Goal: Task Accomplishment & Management: Manage account settings

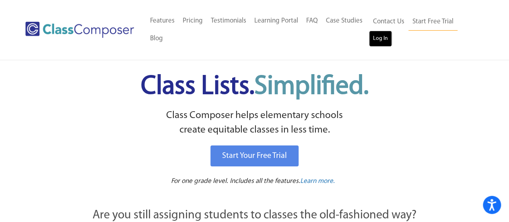
click at [379, 45] on link "Log In" at bounding box center [380, 39] width 23 height 16
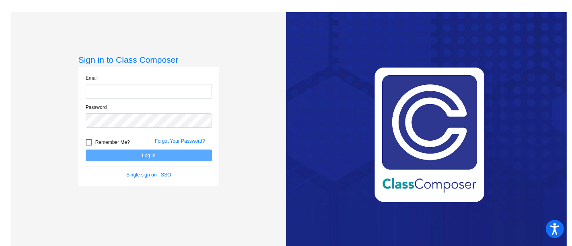
type input "[EMAIL_ADDRESS][DOMAIN_NAME]"
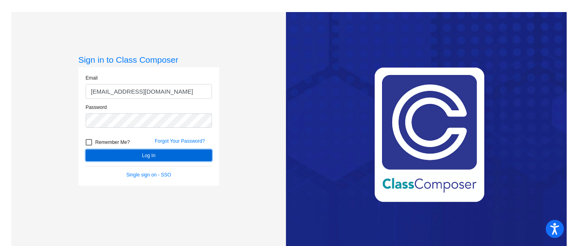
click at [145, 158] on button "Log In" at bounding box center [149, 156] width 126 height 12
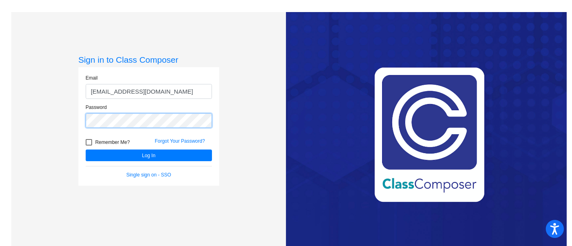
click at [86, 150] on button "Log In" at bounding box center [149, 156] width 126 height 12
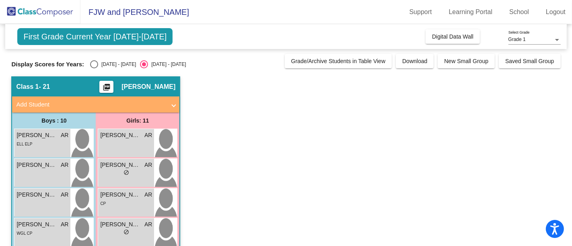
click at [101, 62] on div "2024 - 2025" at bounding box center [117, 64] width 38 height 7
click at [94, 68] on input "2024 - 2025" at bounding box center [94, 68] width 0 height 0
radio input "true"
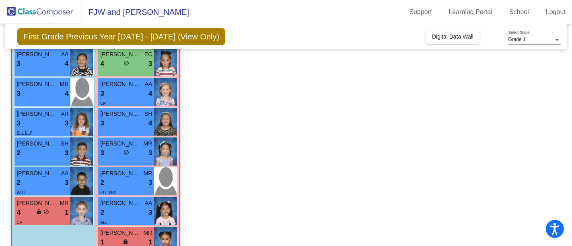
scroll to position [198, 0]
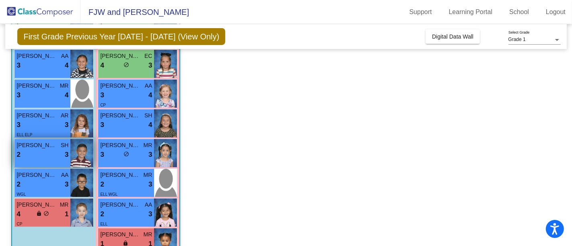
click at [37, 160] on div "Daxton Salazar SH 2 lock do_not_disturb_alt 3" at bounding box center [42, 153] width 56 height 28
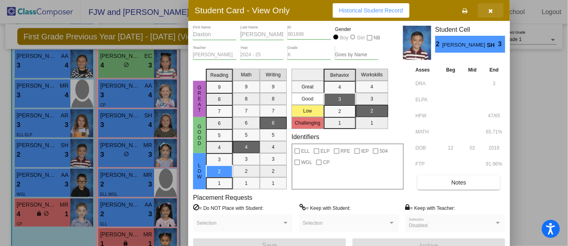
click at [491, 8] on icon "button" at bounding box center [491, 11] width 4 height 6
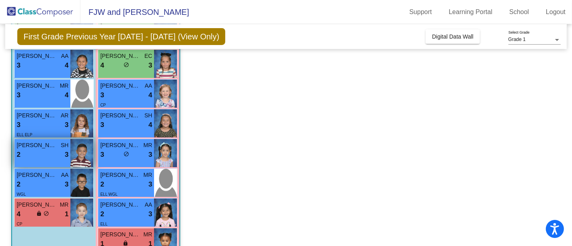
click at [47, 144] on span "Daxton Salazar" at bounding box center [37, 145] width 40 height 8
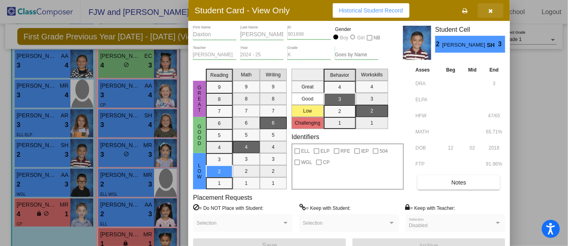
click at [489, 9] on icon "button" at bounding box center [491, 11] width 4 height 6
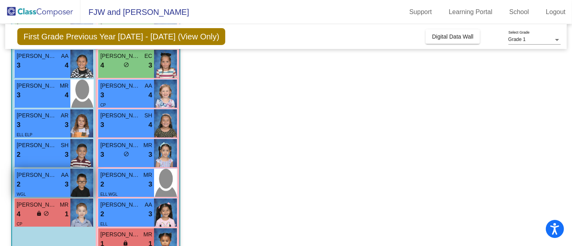
click at [47, 192] on div "WGL" at bounding box center [43, 194] width 52 height 8
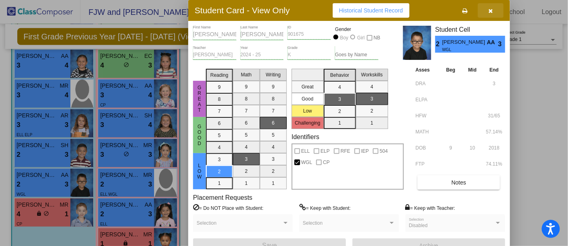
click at [487, 12] on button "button" at bounding box center [491, 10] width 26 height 14
